Goal: Task Accomplishment & Management: Use online tool/utility

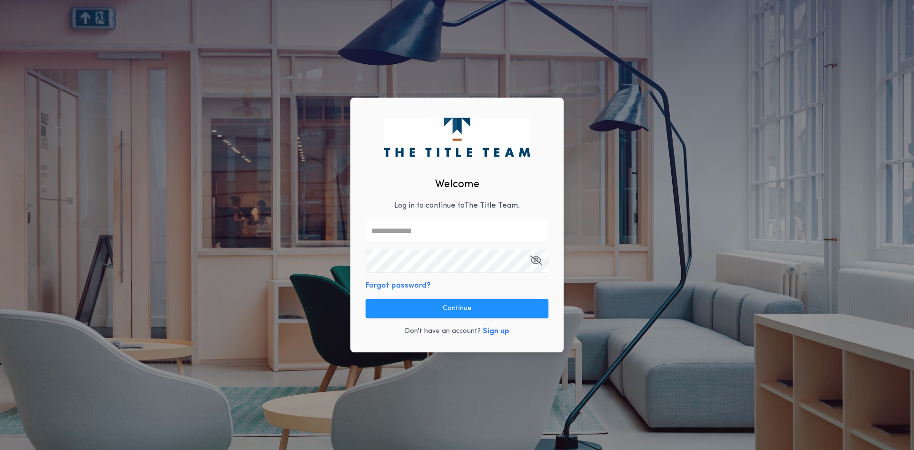
click at [435, 234] on input "text" at bounding box center [457, 230] width 183 height 23
type input "**********"
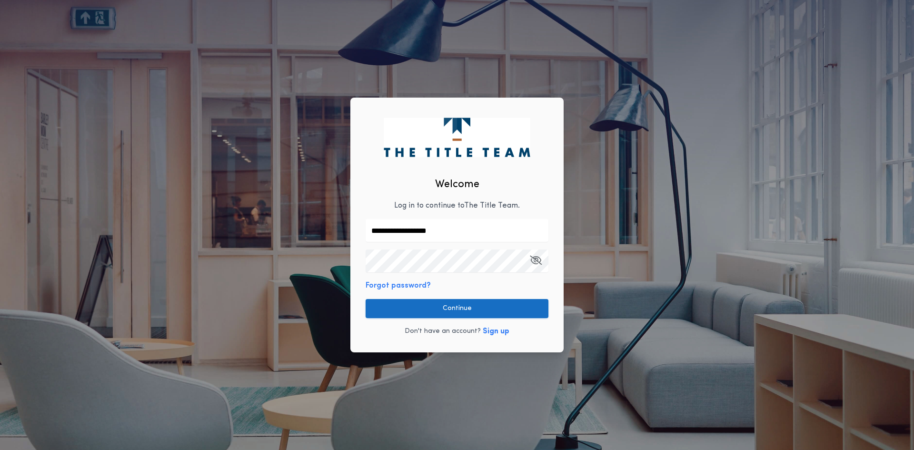
click at [435, 307] on button "Continue" at bounding box center [457, 308] width 183 height 19
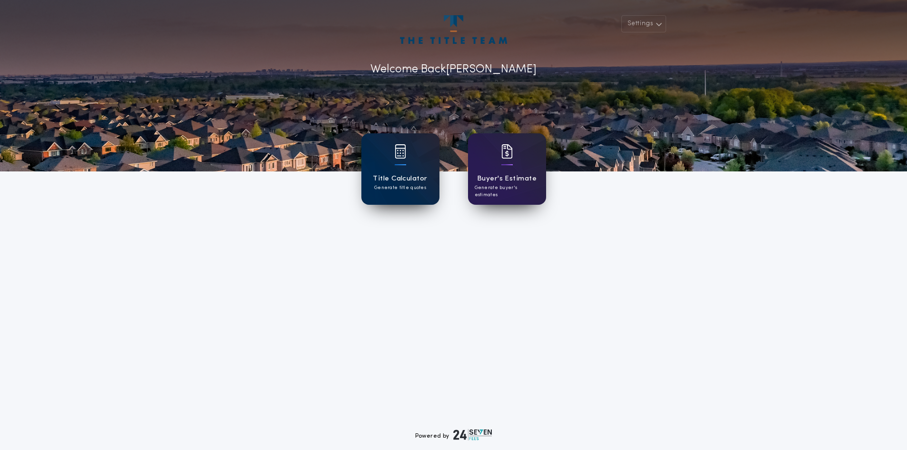
click at [391, 170] on div "Title Calculator Generate title quotes" at bounding box center [400, 168] width 78 height 71
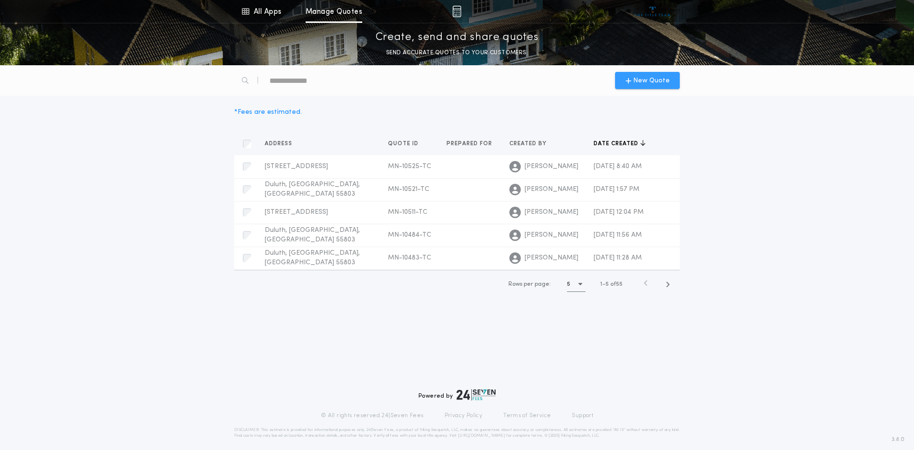
click at [639, 80] on span "New Quote" at bounding box center [651, 81] width 37 height 10
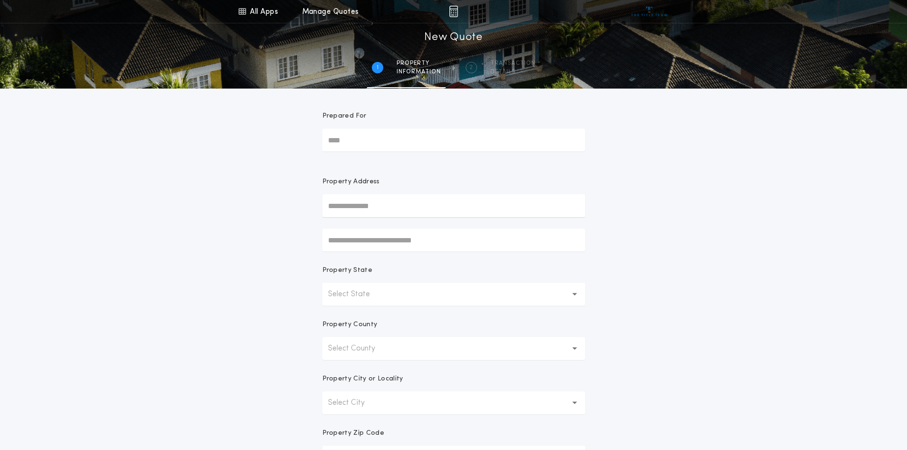
click at [376, 205] on input "text" at bounding box center [453, 205] width 263 height 23
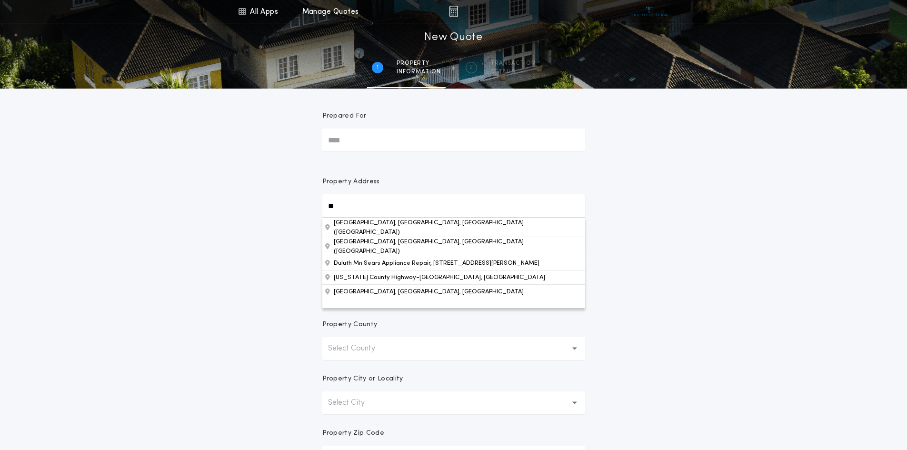
type input "*"
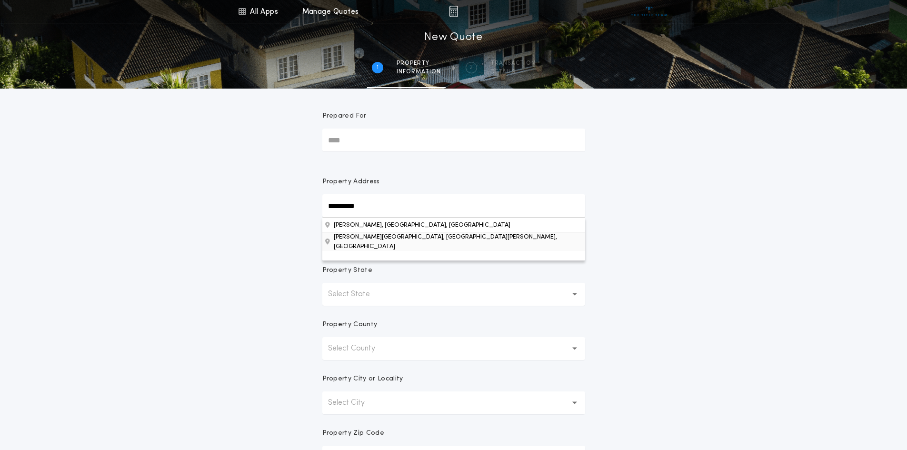
click at [351, 241] on button "[PERSON_NAME][GEOGRAPHIC_DATA], [GEOGRAPHIC_DATA][PERSON_NAME], [GEOGRAPHIC_DAT…" at bounding box center [453, 241] width 263 height 19
type input "**********"
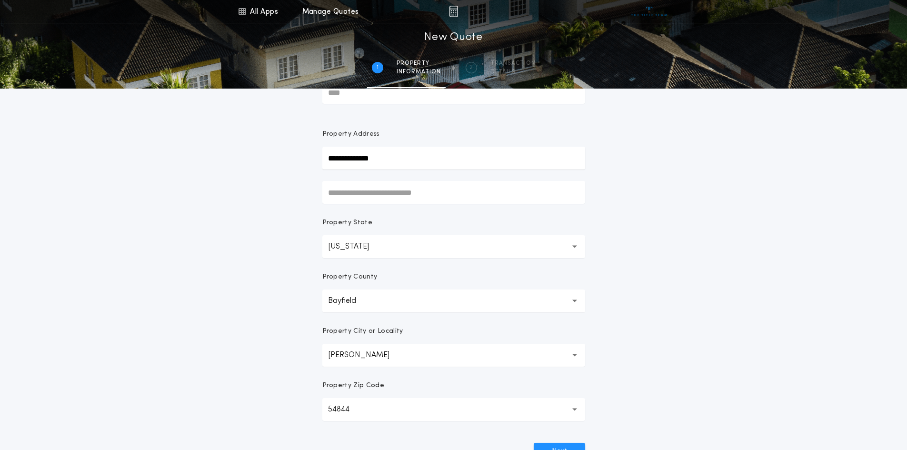
scroll to position [95, 0]
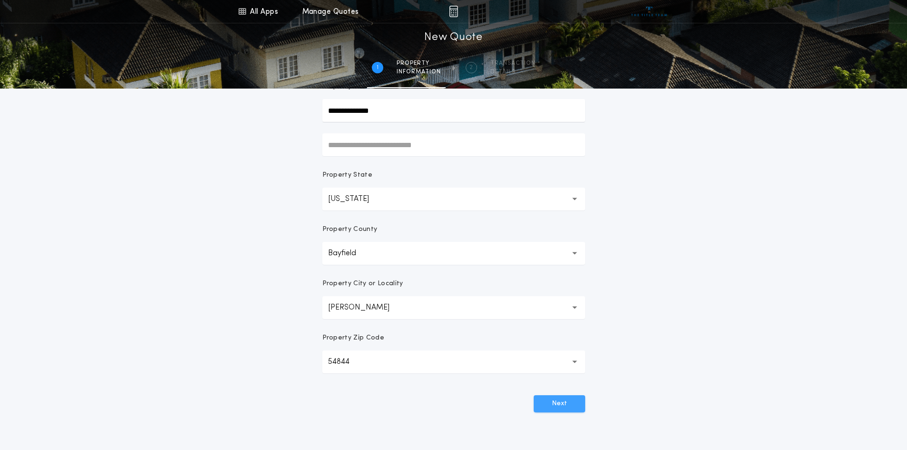
click at [551, 403] on button "Next" at bounding box center [559, 403] width 51 height 17
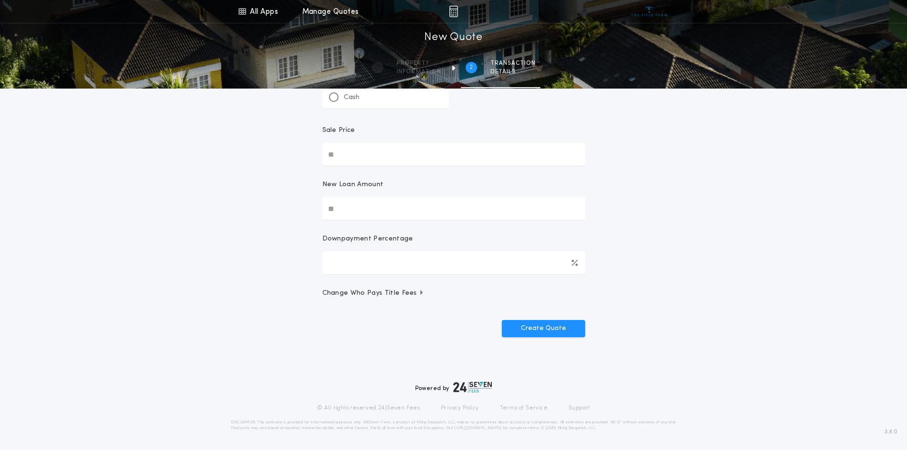
scroll to position [0, 0]
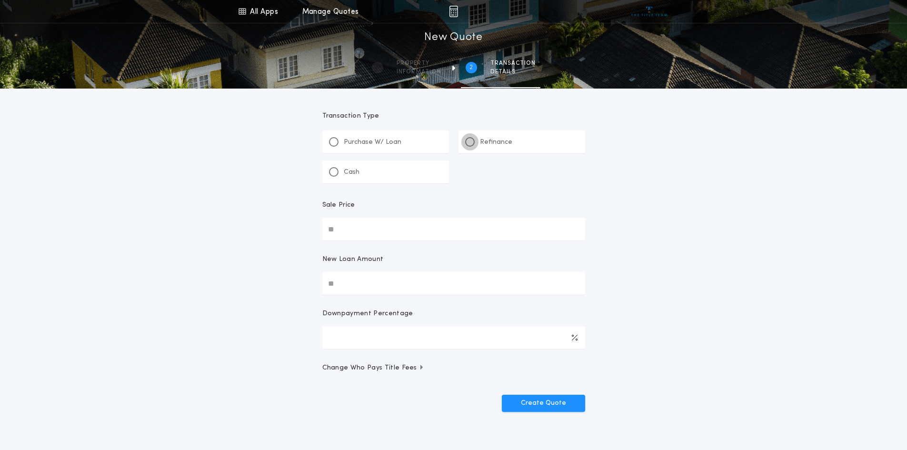
click at [471, 141] on div at bounding box center [470, 142] width 5 height 5
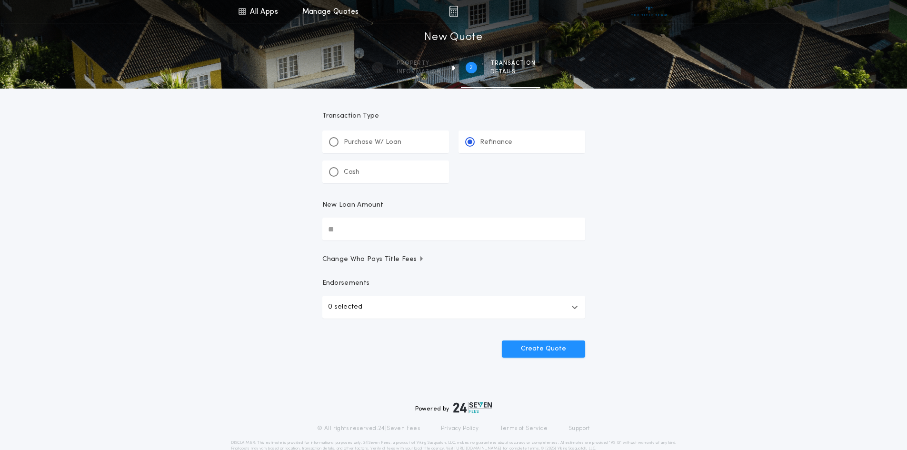
click at [359, 230] on input "New Loan Amount" at bounding box center [453, 229] width 263 height 23
type input "********"
click at [531, 346] on button "Create Quote" at bounding box center [543, 348] width 83 height 17
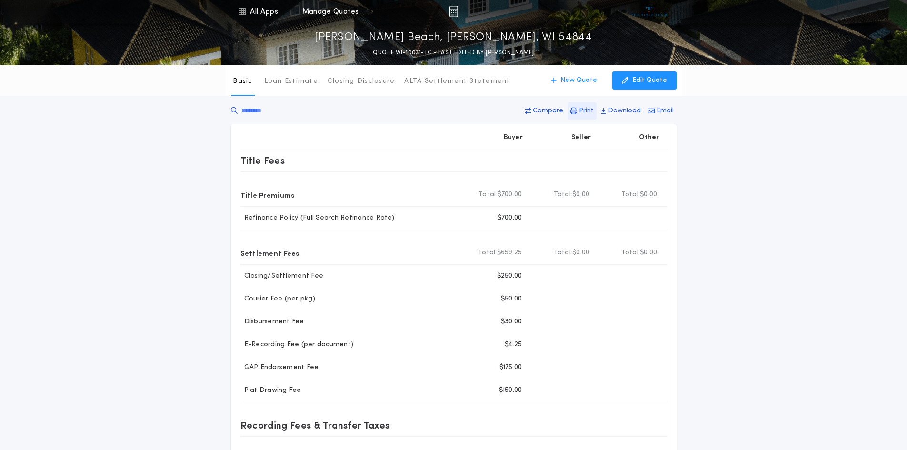
click at [592, 111] on p "Print" at bounding box center [586, 111] width 15 height 10
